Goal: Obtain resource: Obtain resource

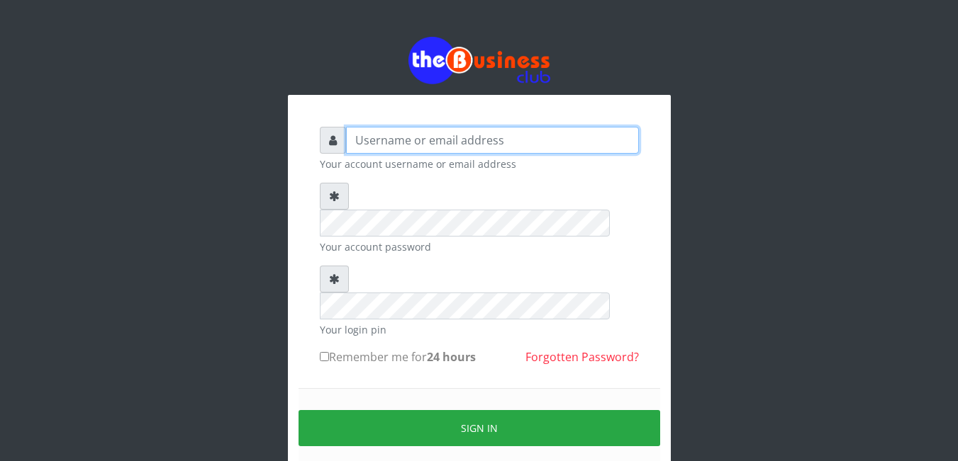
type input "agbitaf2@gmail.com"
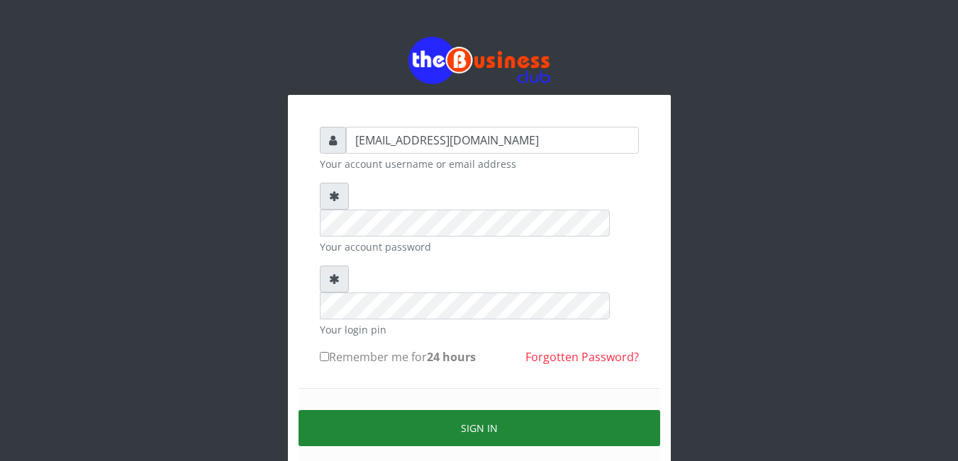
click at [457, 410] on button "Sign in" at bounding box center [478, 428] width 361 height 36
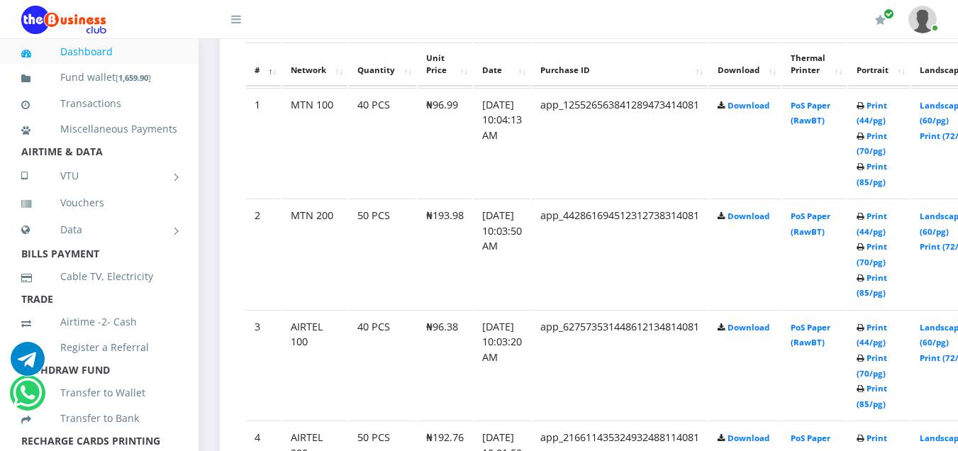
scroll to position [799, 0]
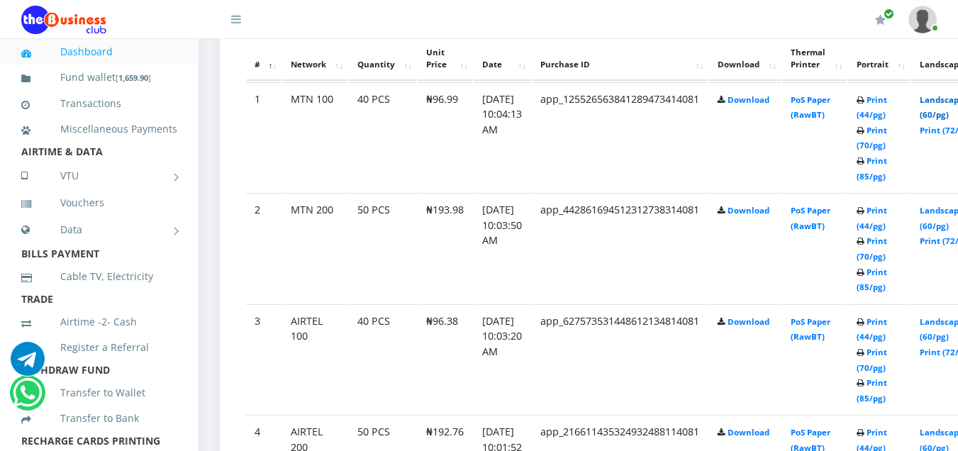
click at [945, 101] on link "Landscape (60/pg)" at bounding box center [941, 107] width 44 height 26
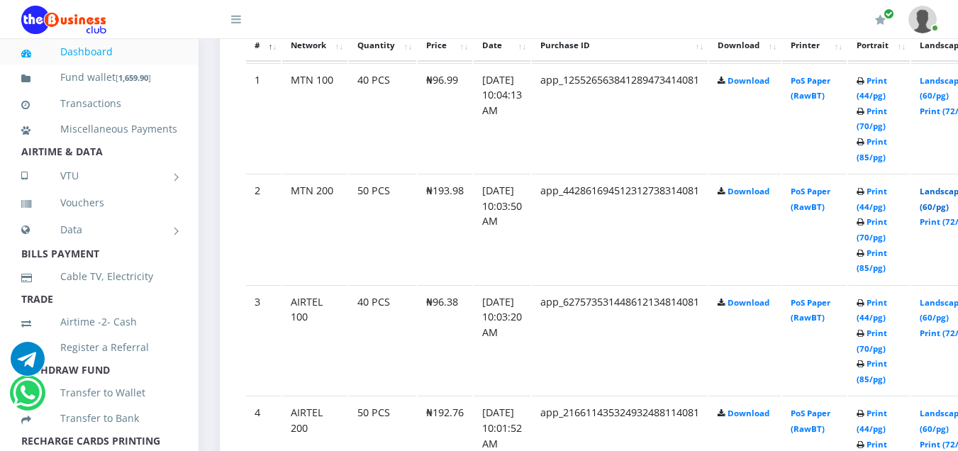
click at [947, 189] on link "Landscape (60/pg)" at bounding box center [941, 199] width 44 height 26
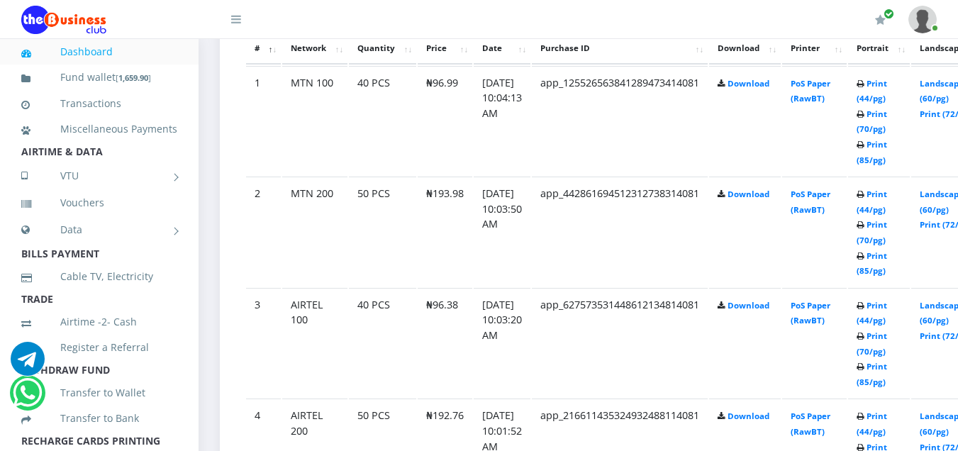
scroll to position [818, 0]
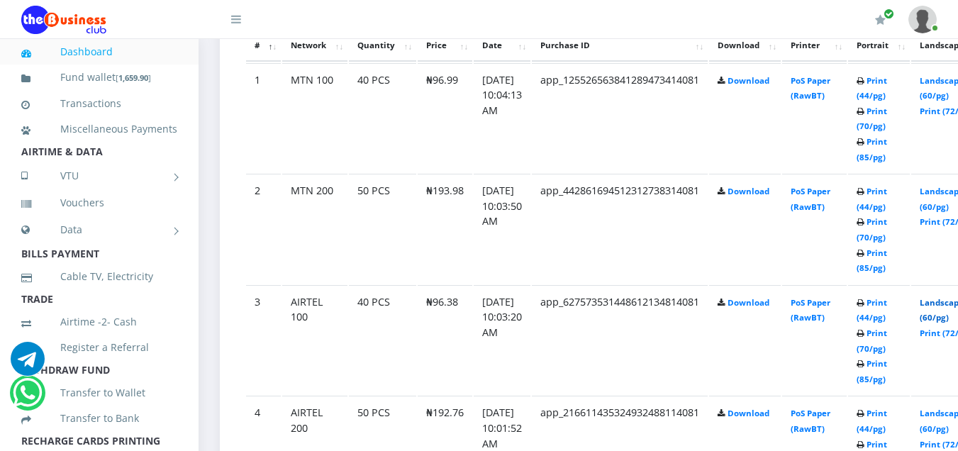
click at [944, 305] on link "Landscape (60/pg)" at bounding box center [941, 310] width 44 height 26
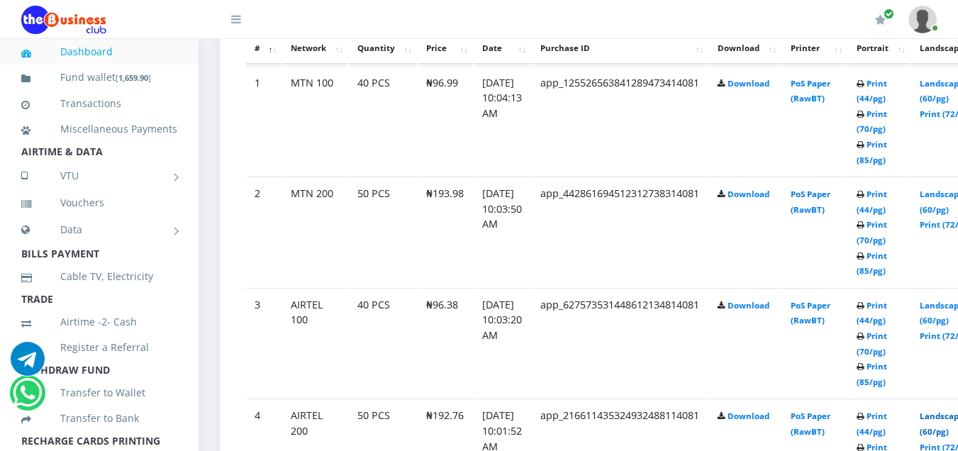
click at [949, 415] on link "Landscape (60/pg)" at bounding box center [941, 423] width 44 height 26
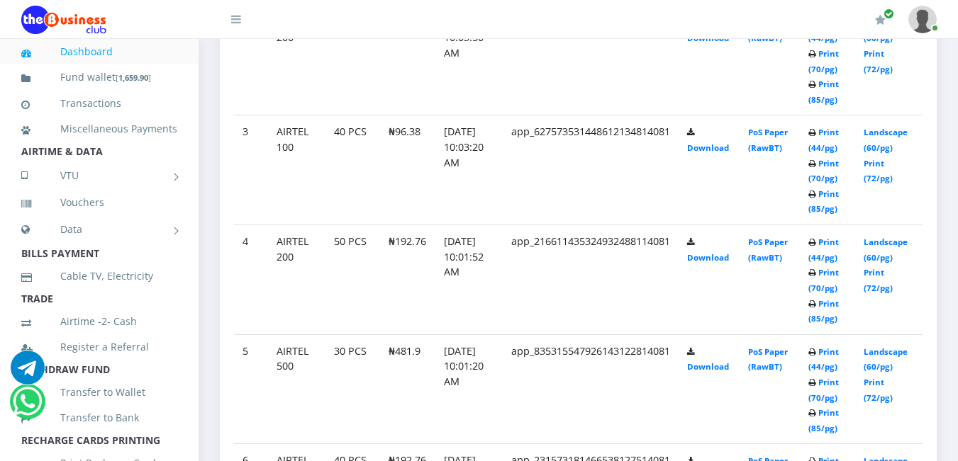
scroll to position [1014, 0]
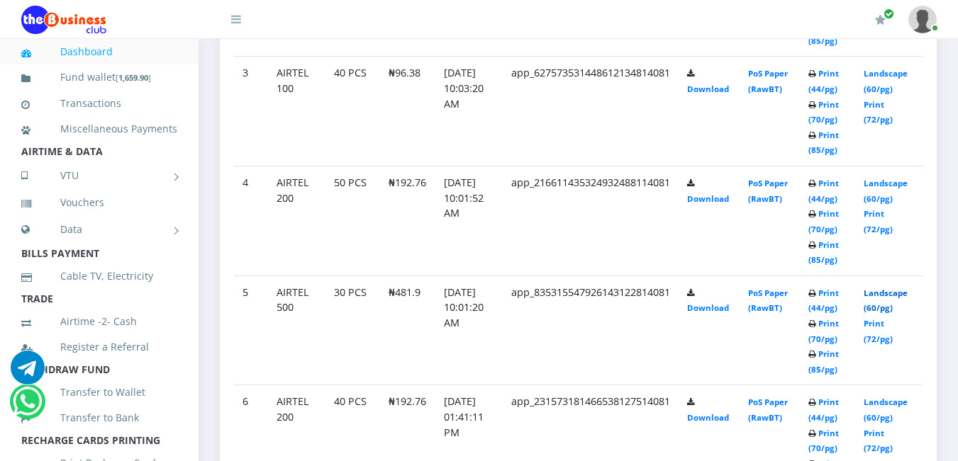
click at [890, 290] on link "Landscape (60/pg)" at bounding box center [885, 301] width 44 height 26
